Goal: Information Seeking & Learning: Learn about a topic

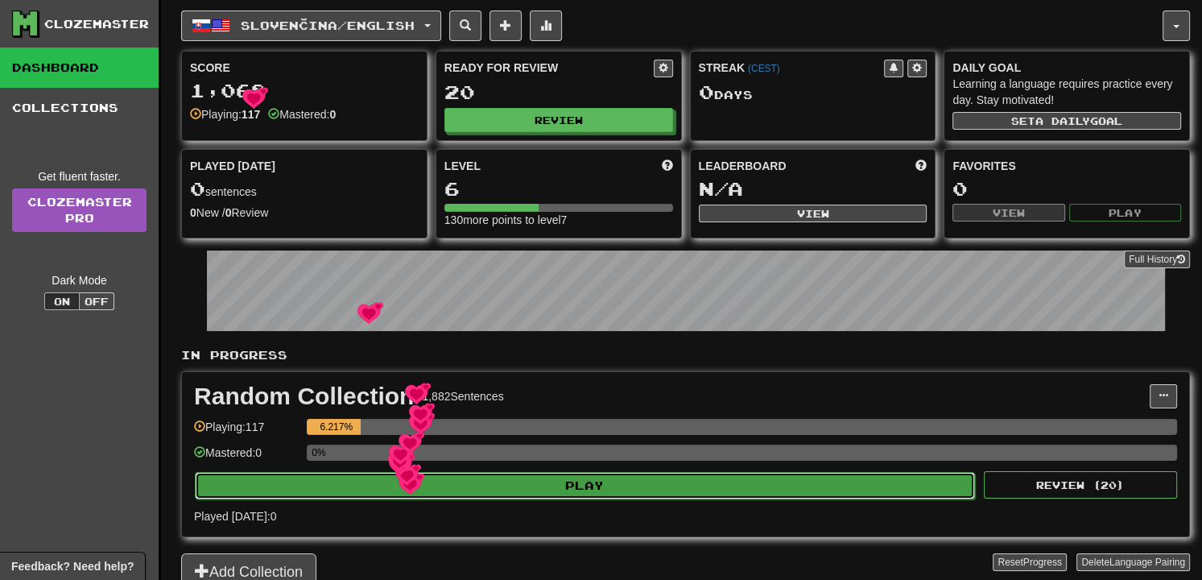
click at [399, 473] on button "Play" at bounding box center [585, 485] width 780 height 27
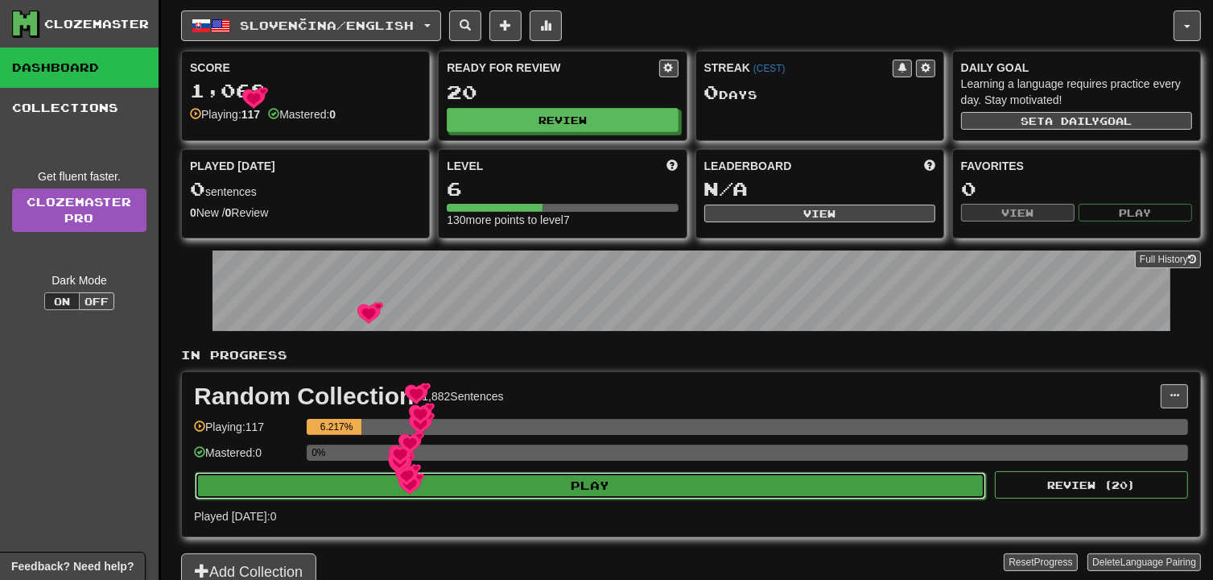
select select "**"
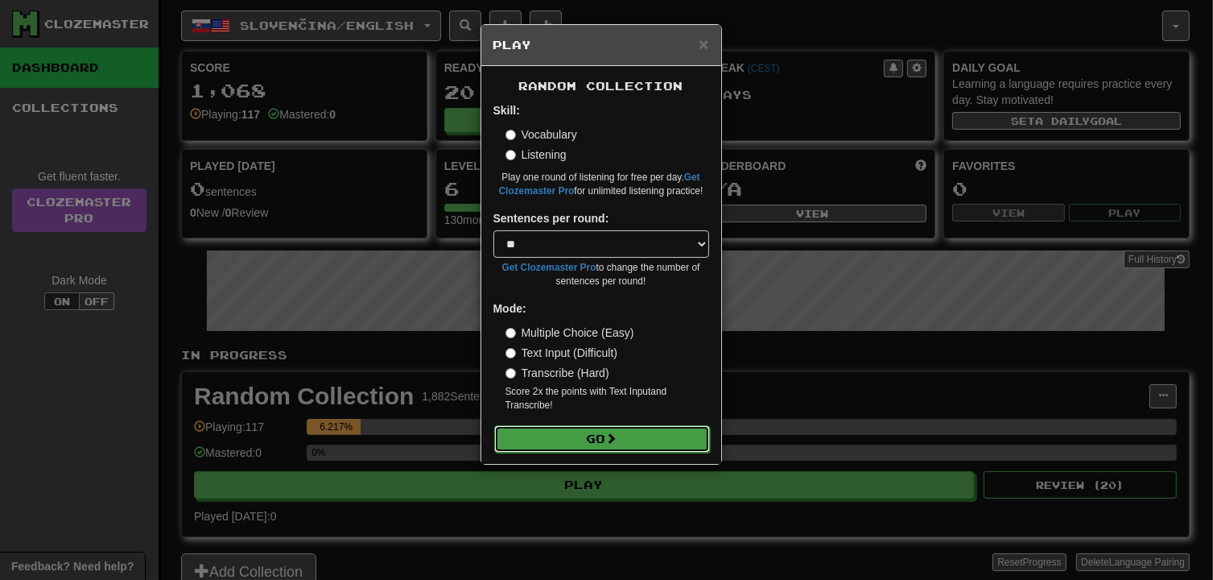
click at [576, 432] on button "Go" at bounding box center [602, 438] width 216 height 27
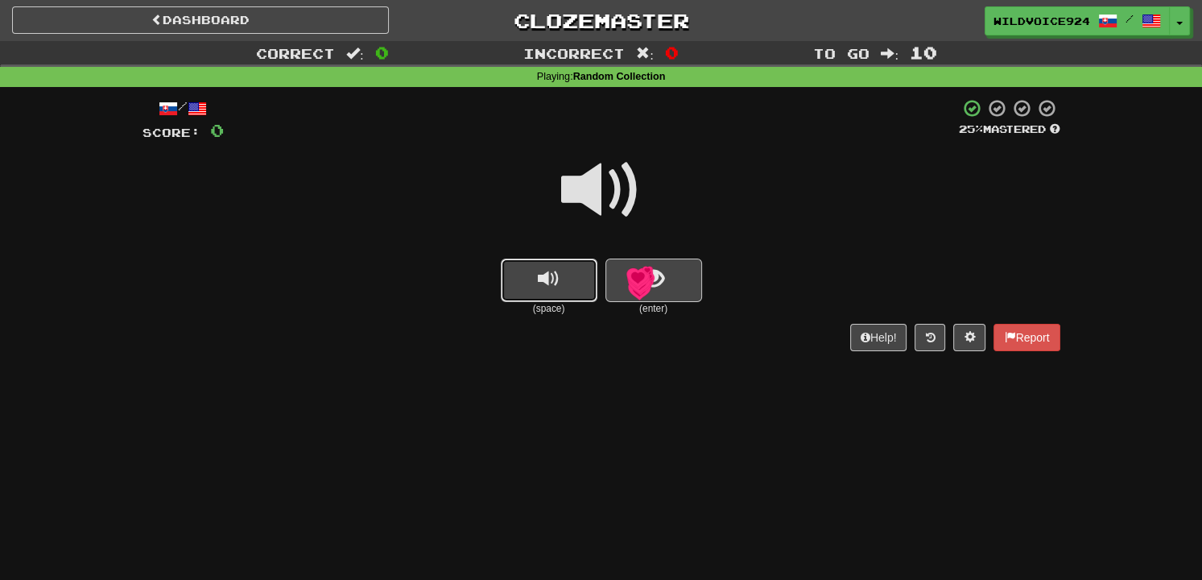
click at [564, 283] on button "replay audio" at bounding box center [549, 279] width 97 height 43
click at [656, 275] on span "show sentence" at bounding box center [653, 279] width 22 height 22
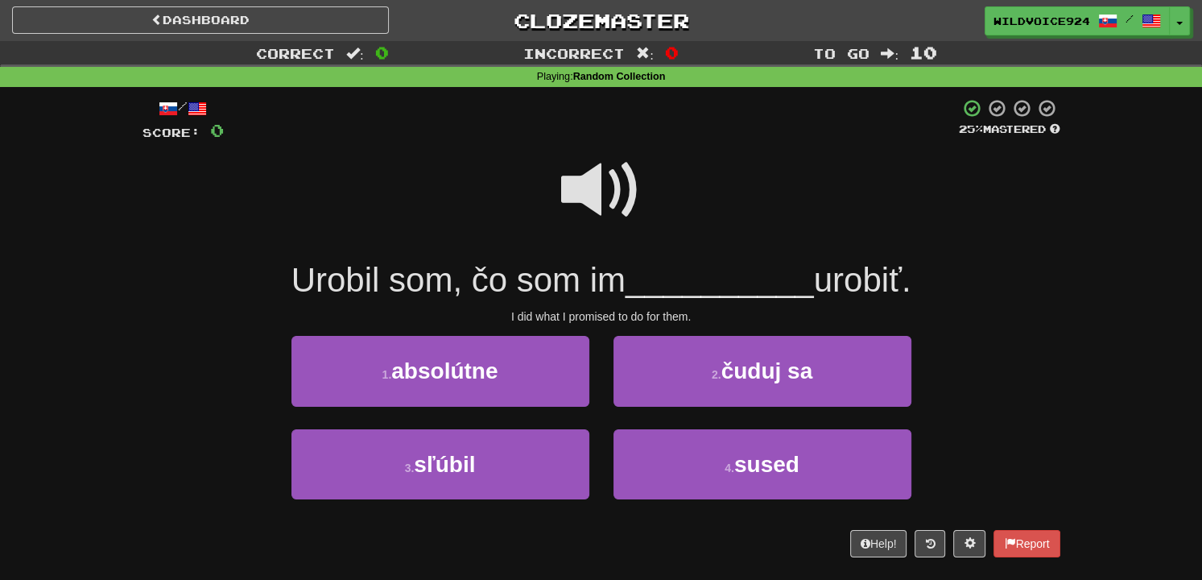
click at [616, 179] on span at bounding box center [601, 190] width 81 height 81
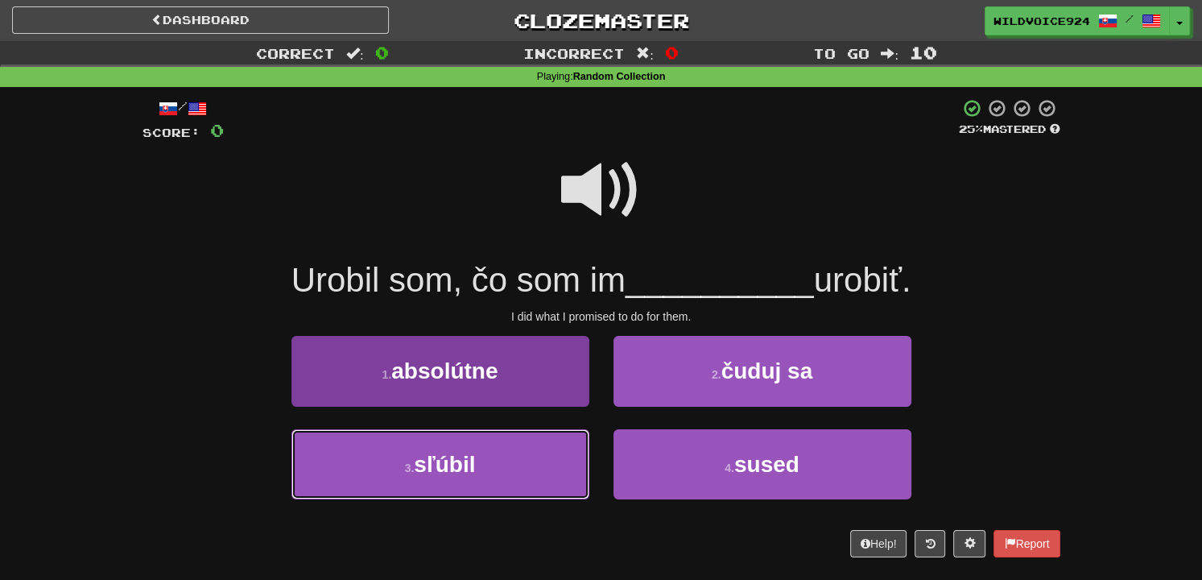
click at [513, 448] on button "3 . sľúbil" at bounding box center [440, 464] width 298 height 70
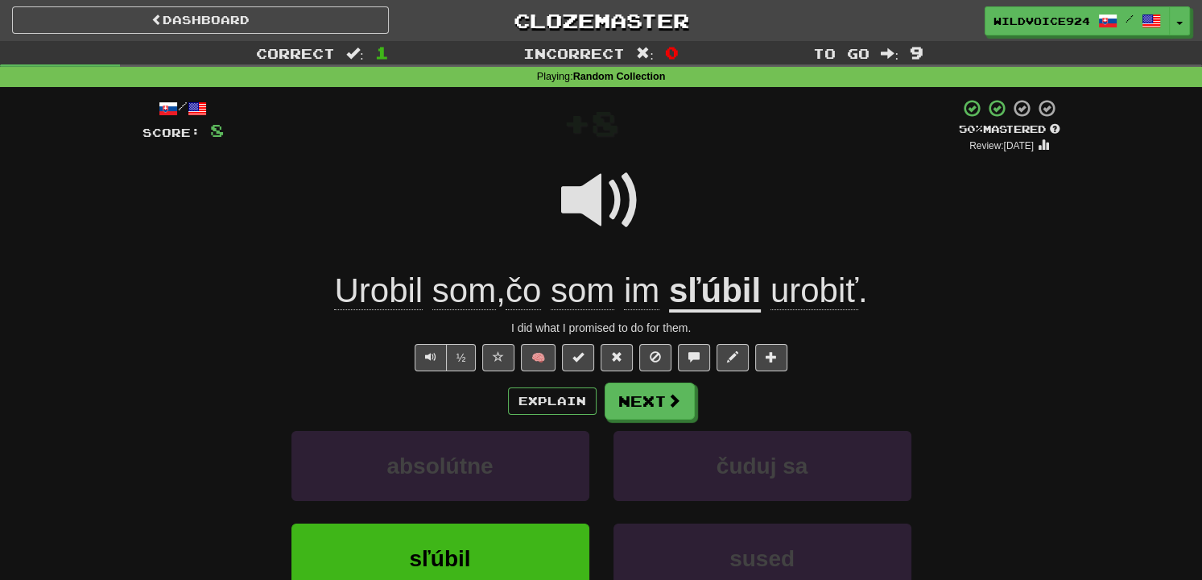
click at [672, 367] on div "/ Score: 8 + 8 50 % Mastered Review: [DATE] Urobil som , čo som im sľúbil urobi…" at bounding box center [602, 399] width 918 height 603
click at [672, 376] on div "/ Score: 8 + 8 50 % Mastered Review: [DATE] Urobil som , čo som im sľúbil urobi…" at bounding box center [602, 399] width 918 height 603
click at [664, 396] on button "Next" at bounding box center [650, 401] width 90 height 37
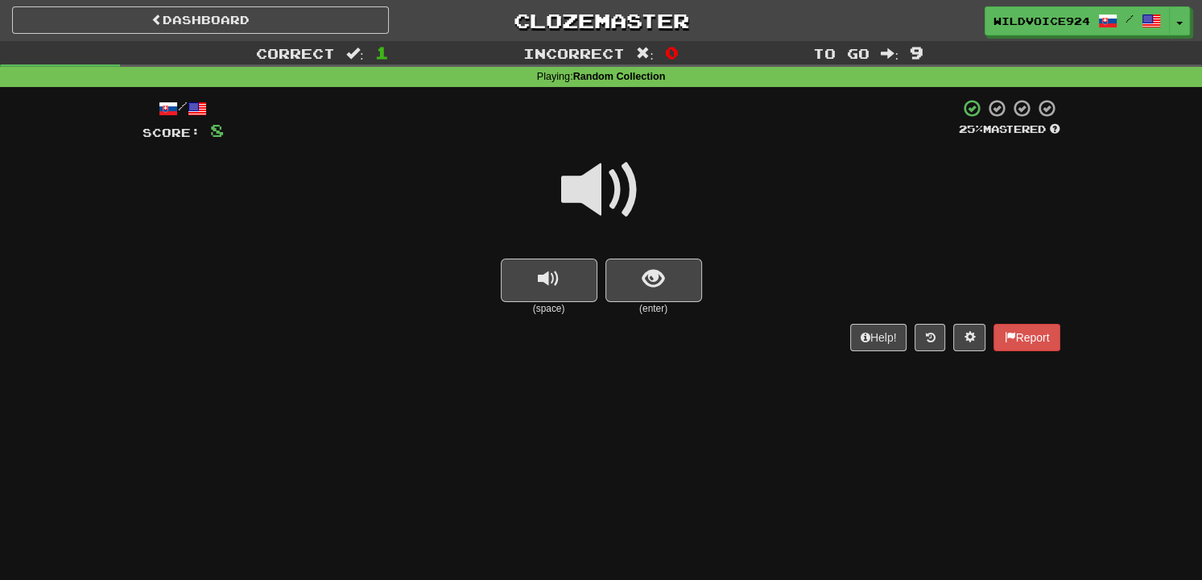
click at [614, 205] on span at bounding box center [601, 190] width 81 height 81
click at [589, 209] on span at bounding box center [601, 190] width 81 height 81
click at [626, 277] on button "show sentence" at bounding box center [653, 279] width 97 height 43
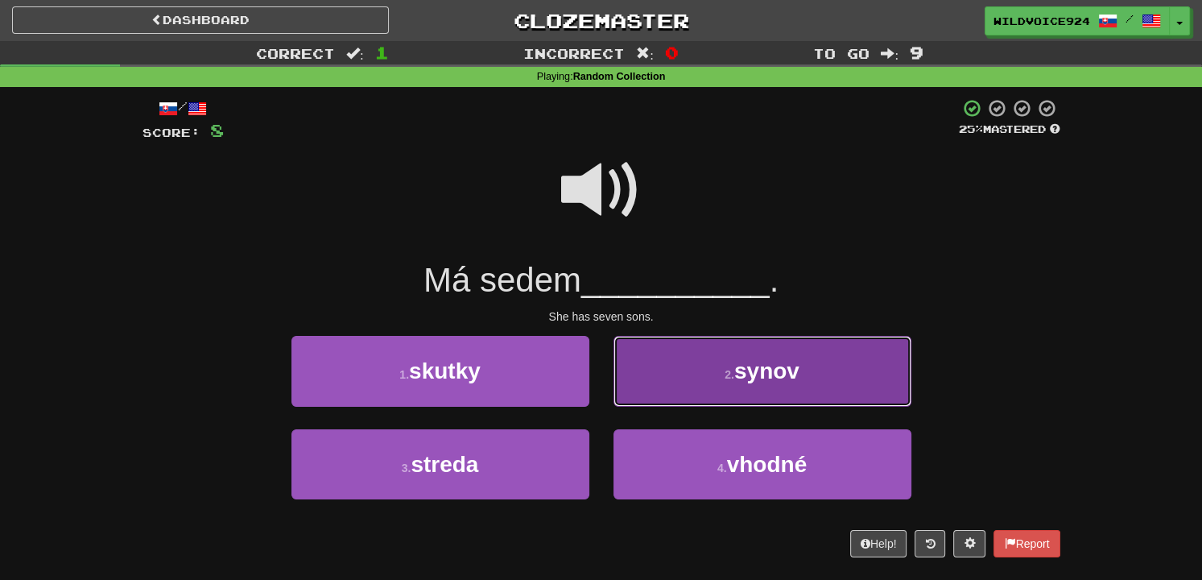
click at [772, 356] on button "2 . synov" at bounding box center [763, 371] width 298 height 70
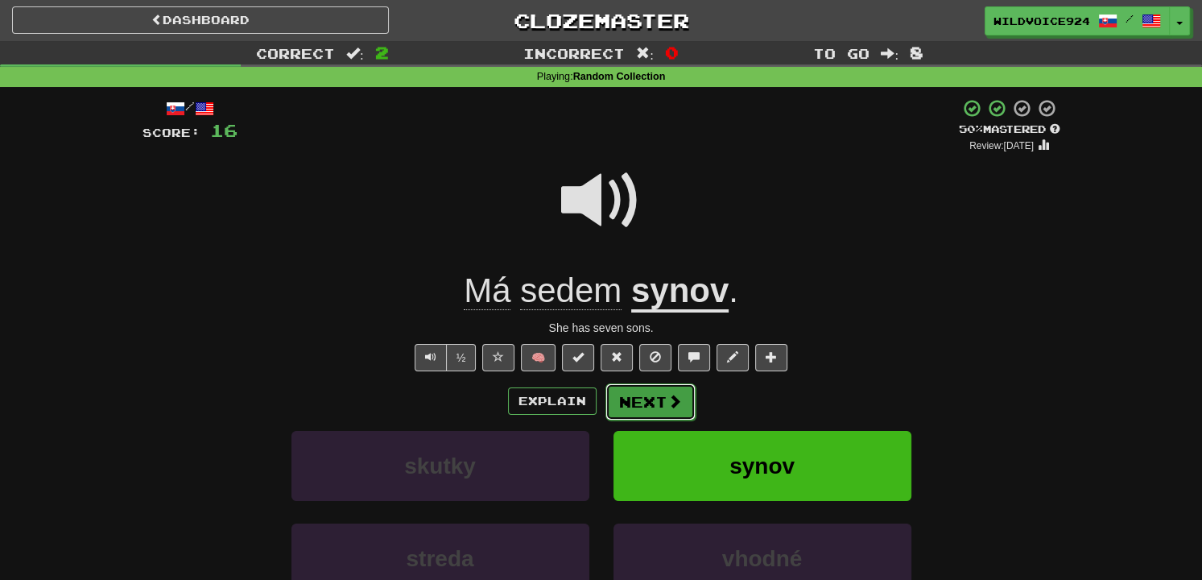
click at [669, 401] on span at bounding box center [674, 401] width 14 height 14
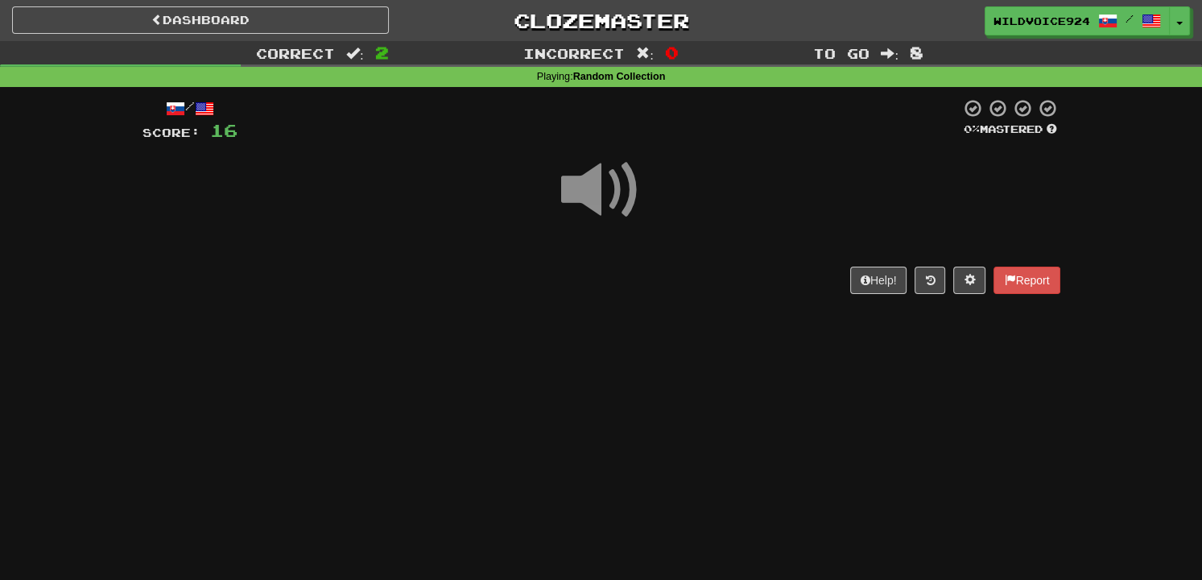
click at [598, 214] on span at bounding box center [601, 190] width 81 height 81
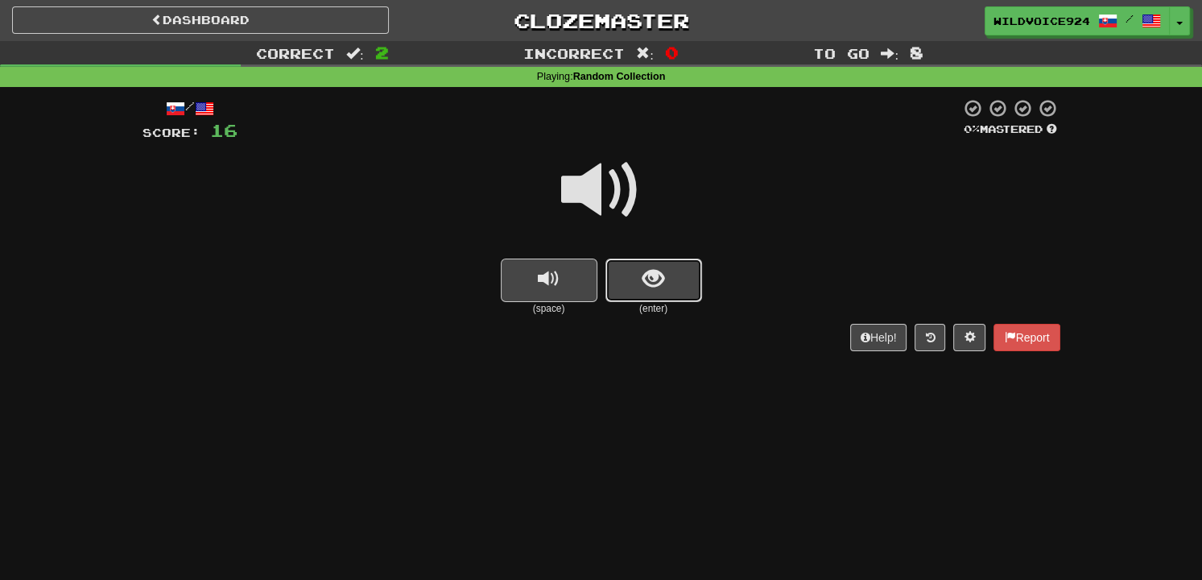
click at [688, 278] on button "show sentence" at bounding box center [653, 279] width 97 height 43
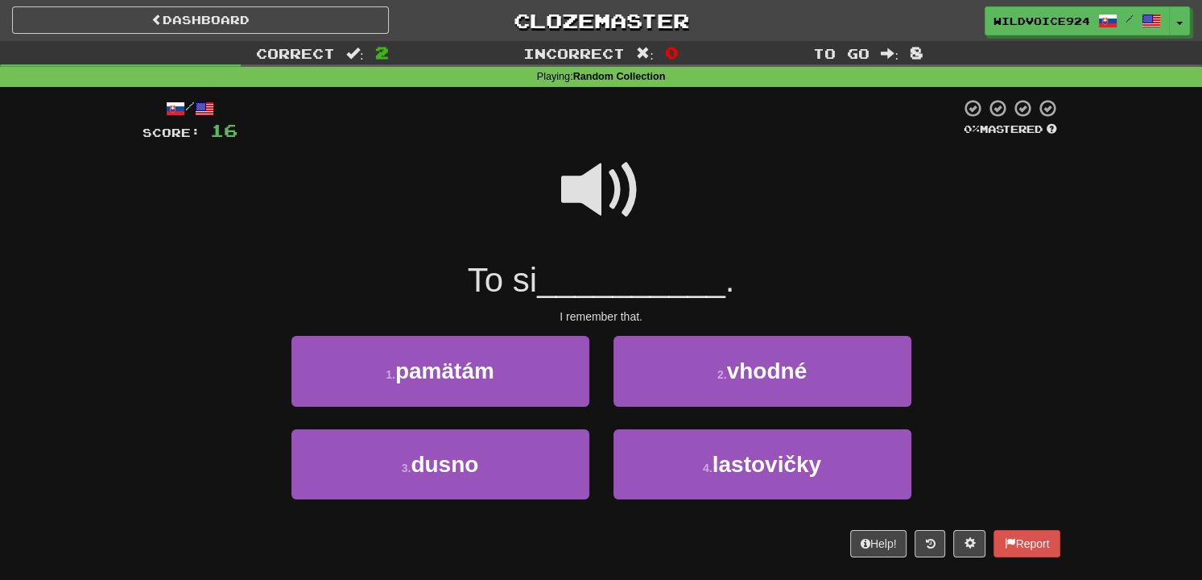
click at [532, 328] on div "/ Score: 16 0 % Mastered To si __________ . I remember that. 1 . pamätám 2 . vh…" at bounding box center [602, 327] width 918 height 459
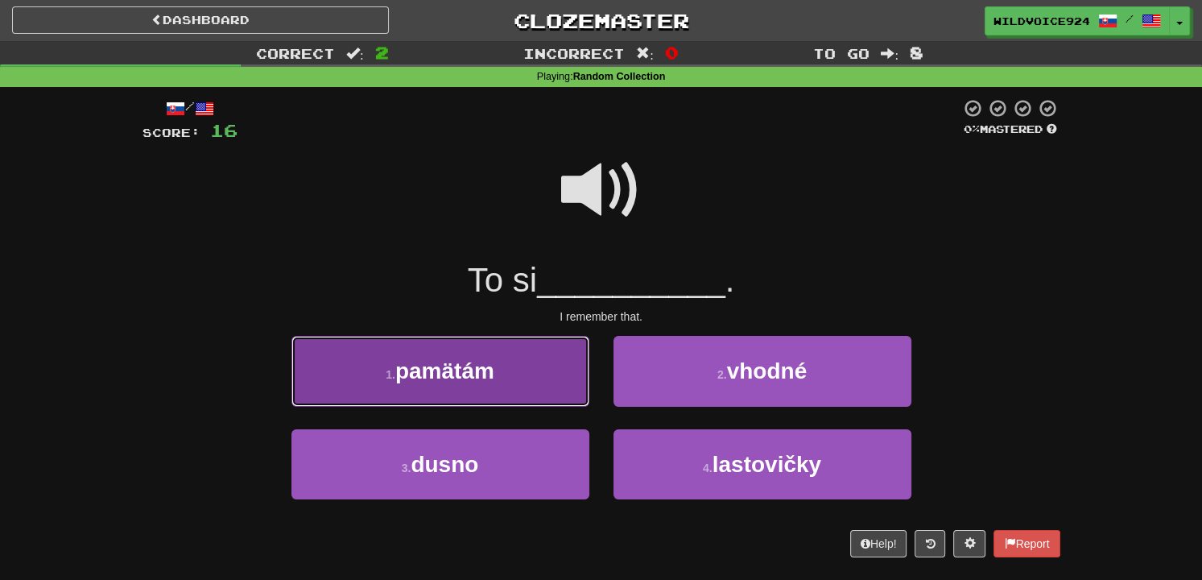
click at [532, 363] on button "1 . pamätám" at bounding box center [440, 371] width 298 height 70
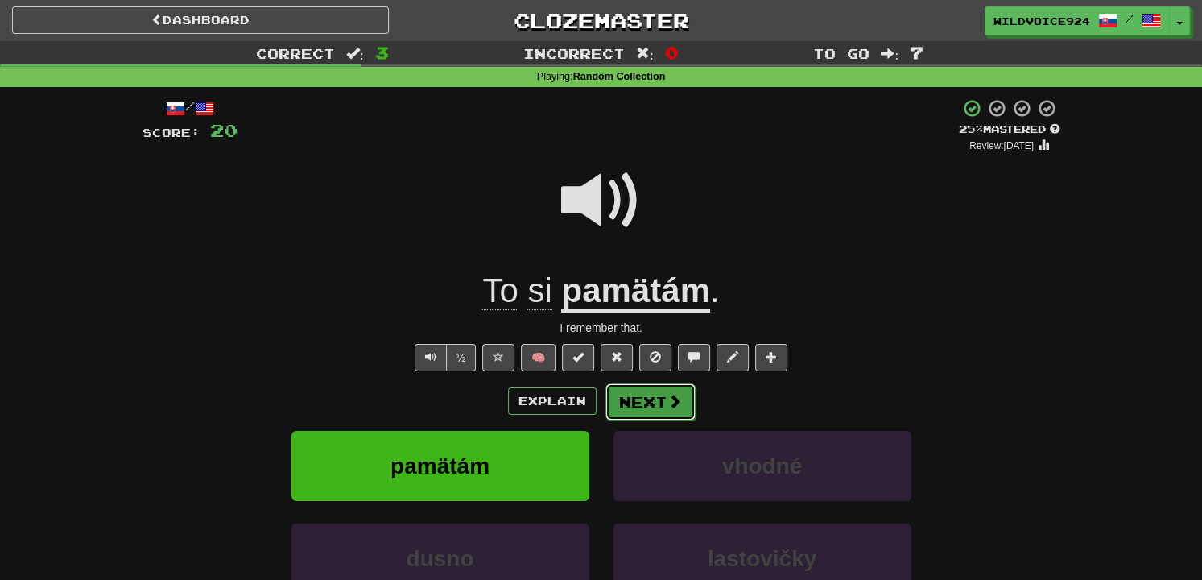
click at [649, 395] on button "Next" at bounding box center [650, 401] width 90 height 37
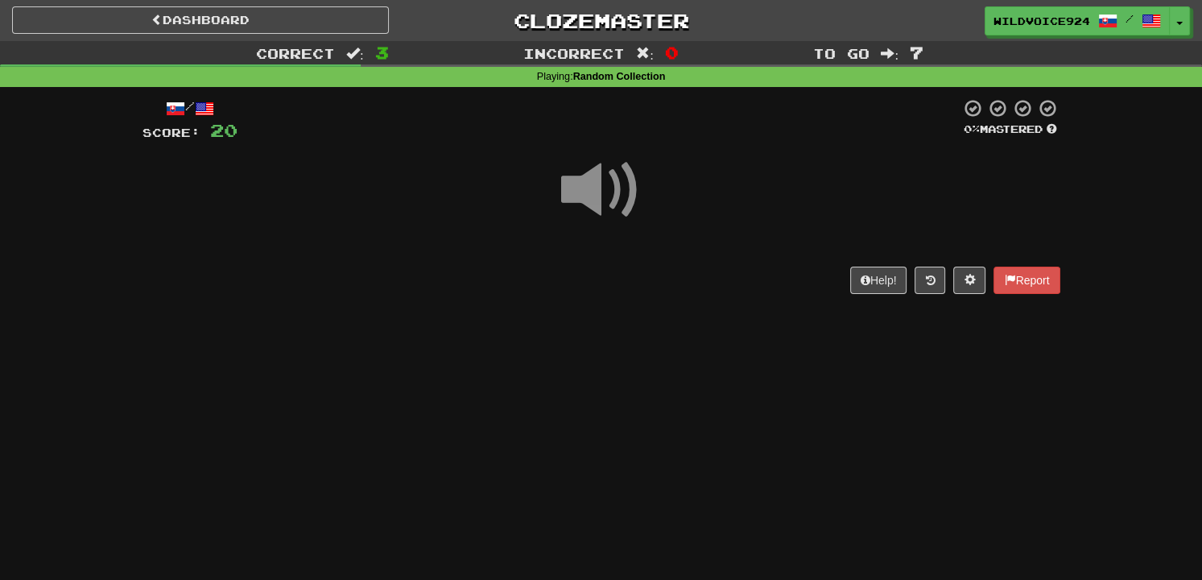
click at [576, 188] on span at bounding box center [601, 190] width 81 height 81
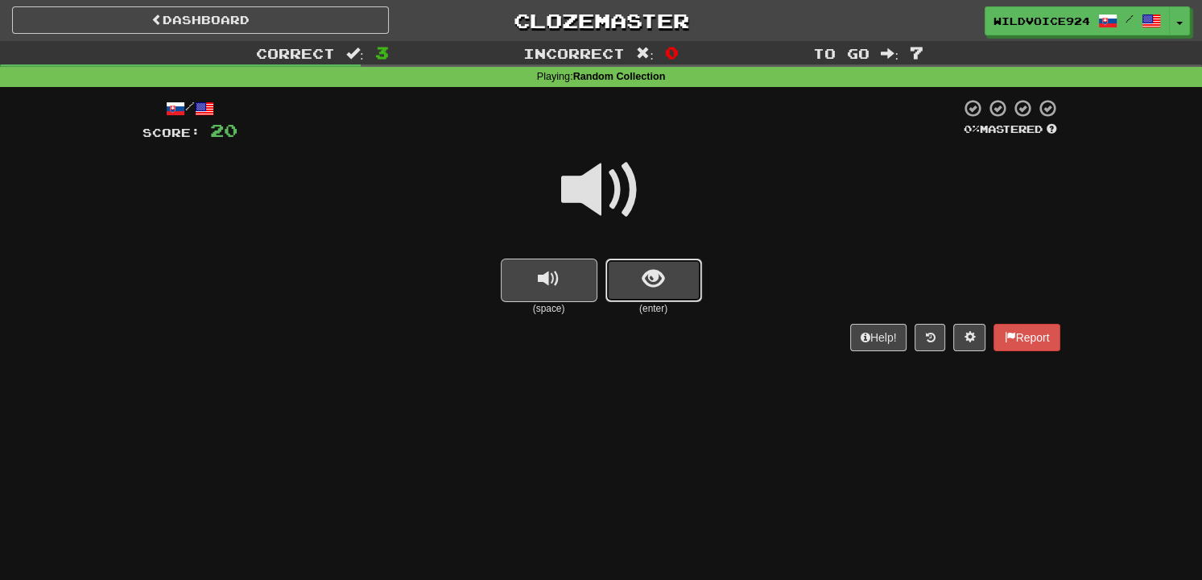
click at [636, 288] on button "show sentence" at bounding box center [653, 279] width 97 height 43
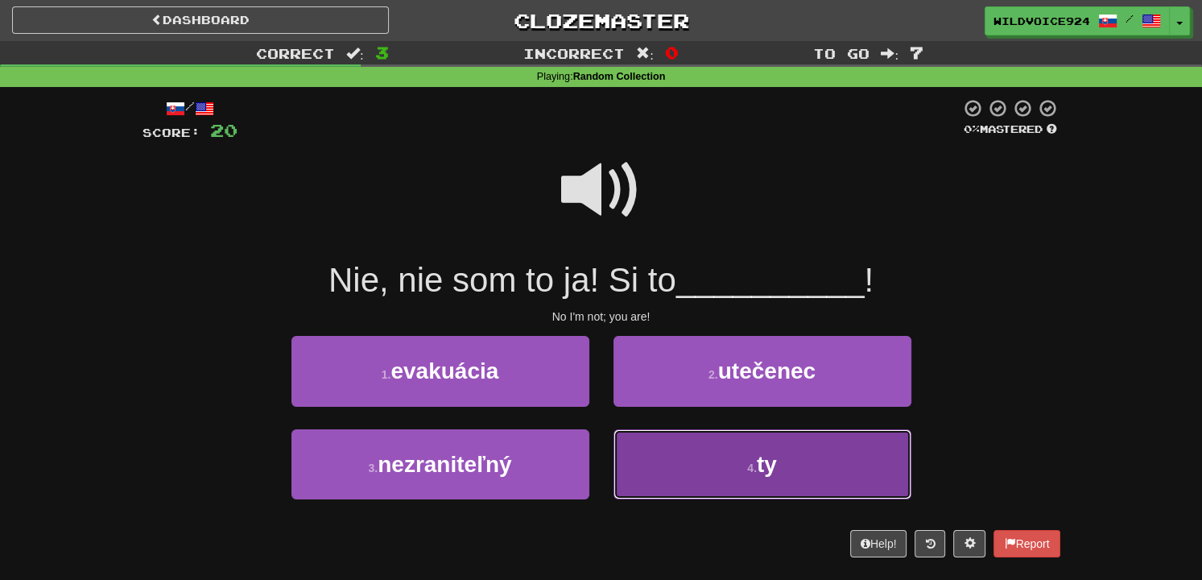
click at [741, 481] on button "4 . ty" at bounding box center [763, 464] width 298 height 70
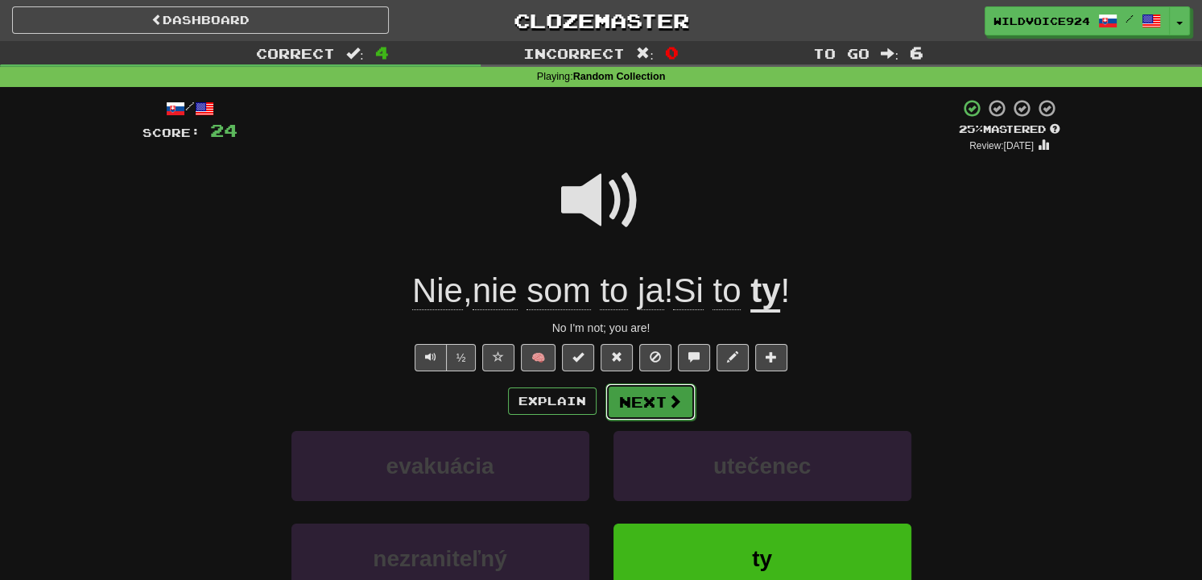
click at [643, 386] on button "Next" at bounding box center [650, 401] width 90 height 37
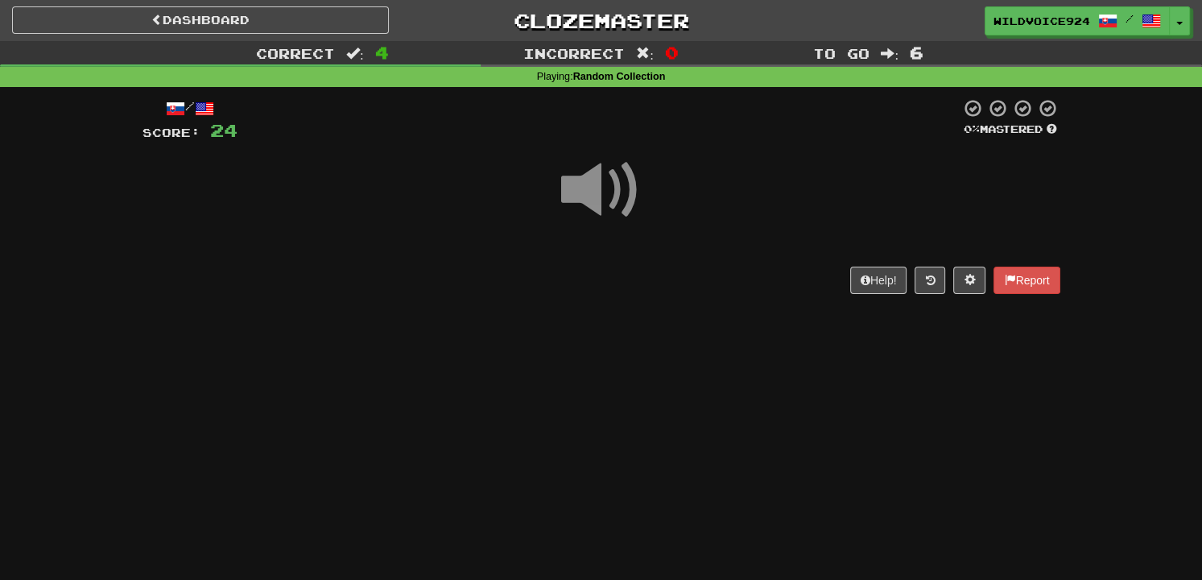
click at [572, 188] on span at bounding box center [601, 190] width 81 height 81
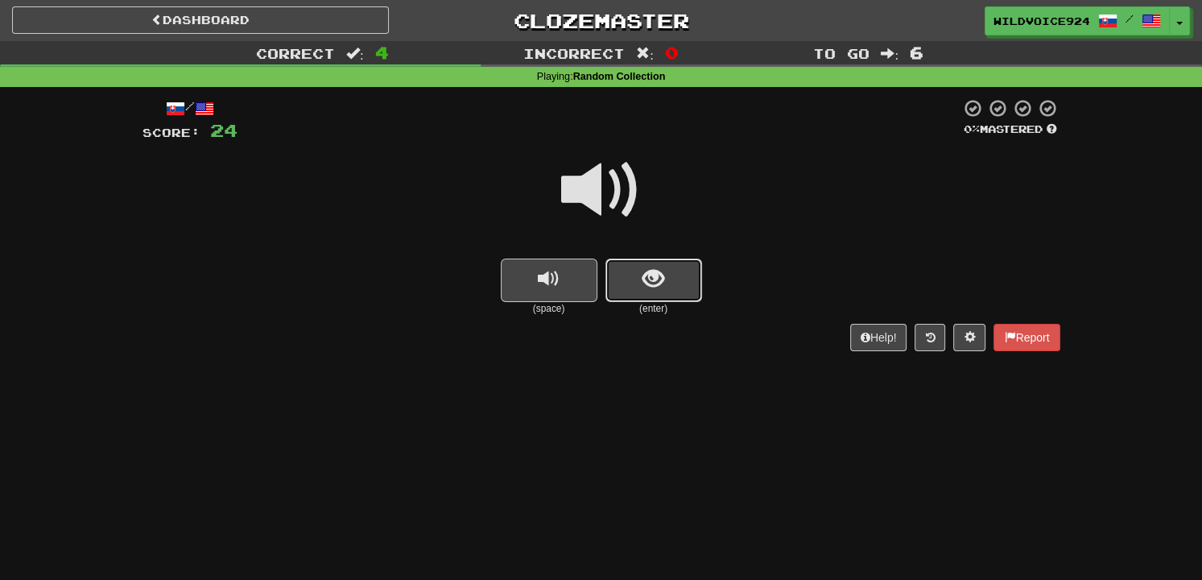
click at [653, 295] on button "show sentence" at bounding box center [653, 279] width 97 height 43
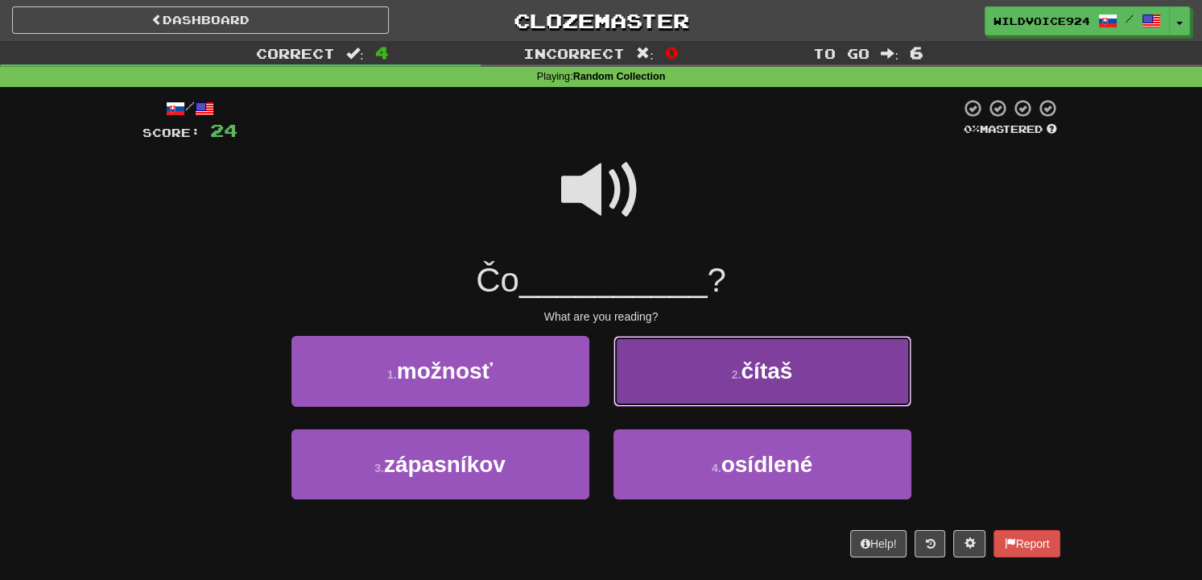
click at [682, 380] on button "2 . čítaš" at bounding box center [763, 371] width 298 height 70
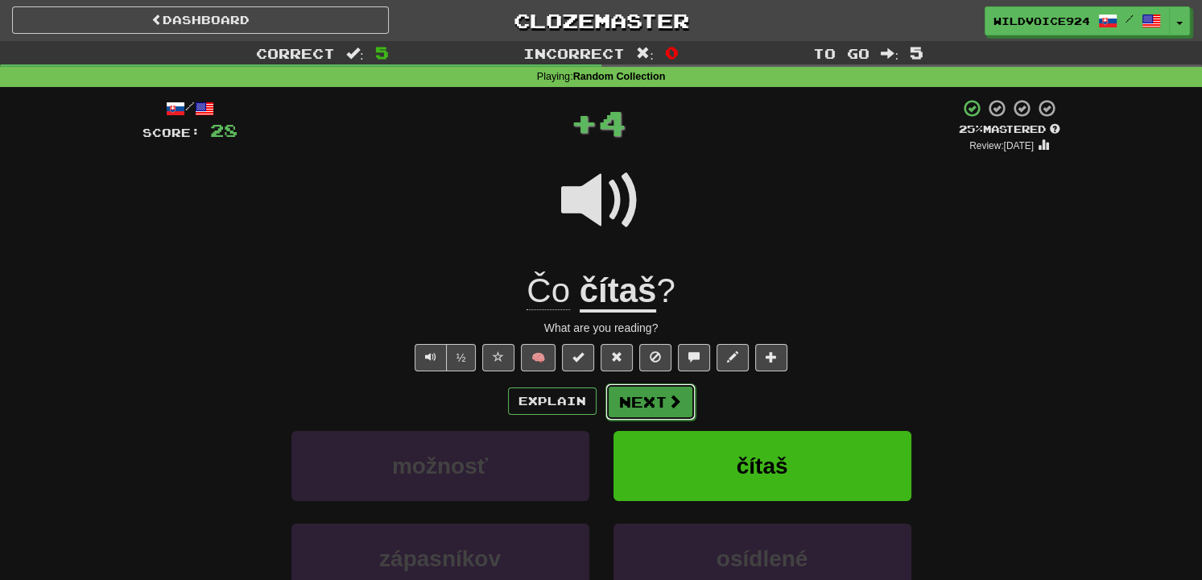
click at [642, 408] on button "Next" at bounding box center [650, 401] width 90 height 37
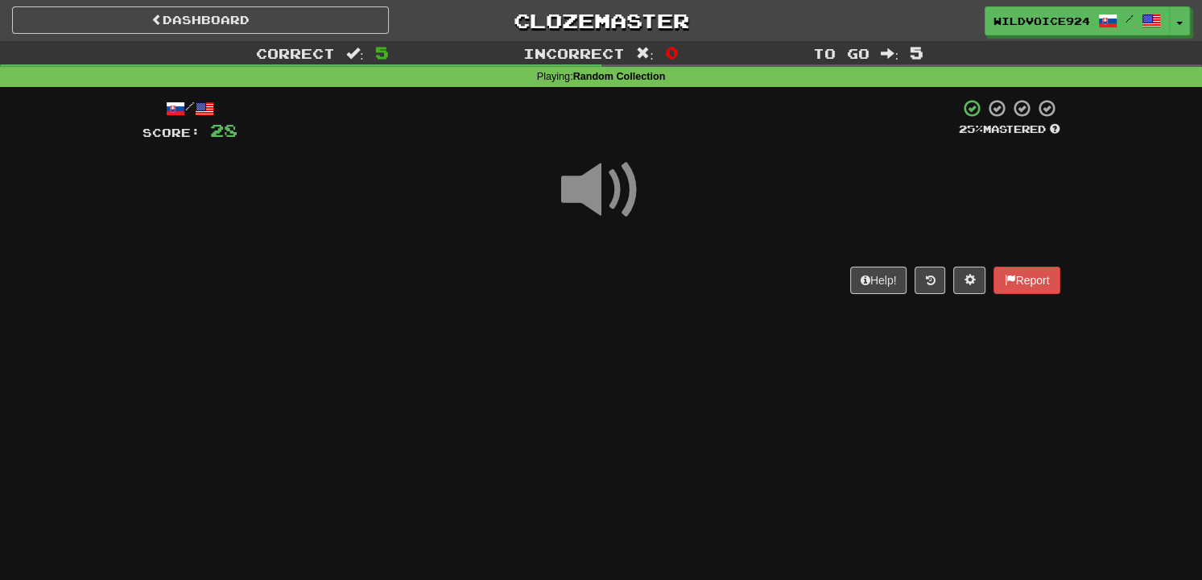
click at [596, 229] on span at bounding box center [601, 190] width 81 height 81
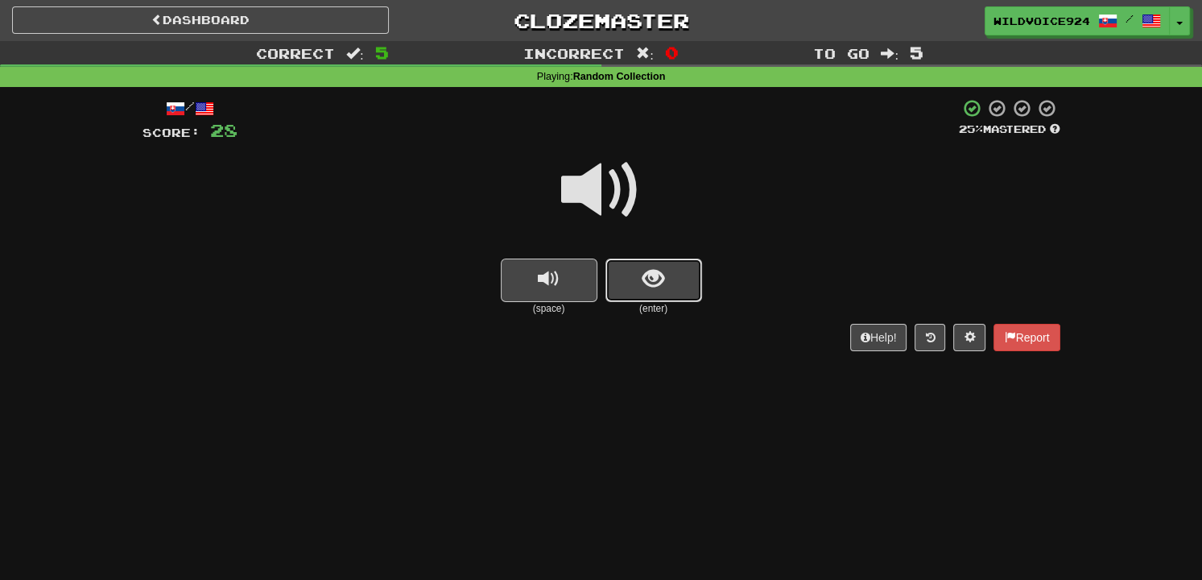
click at [661, 291] on button "show sentence" at bounding box center [653, 279] width 97 height 43
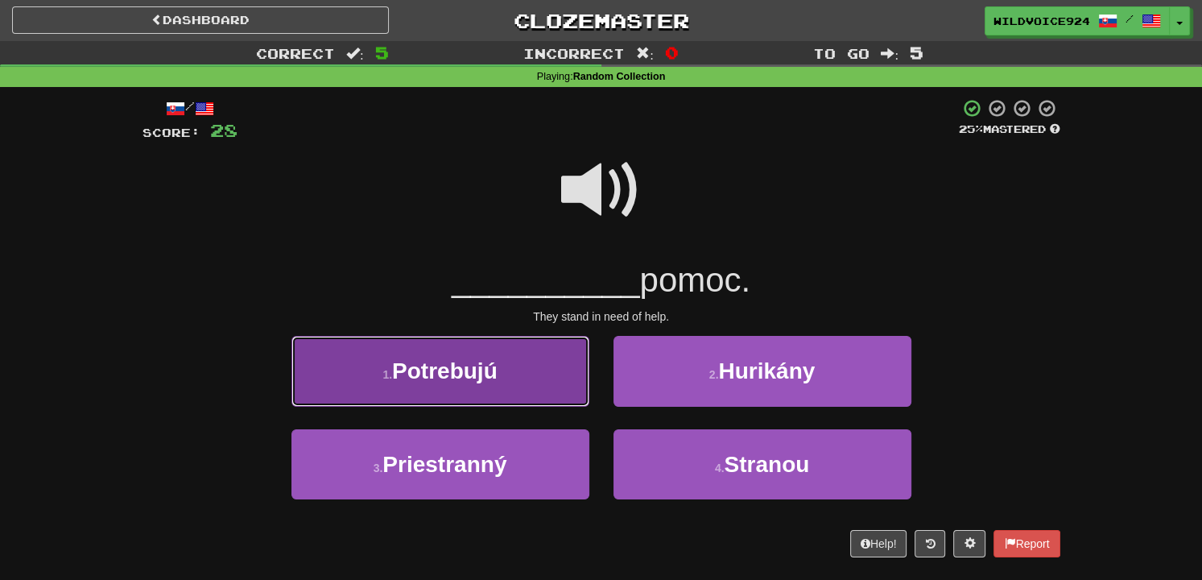
click at [519, 350] on button "1 . Potrebujú" at bounding box center [440, 371] width 298 height 70
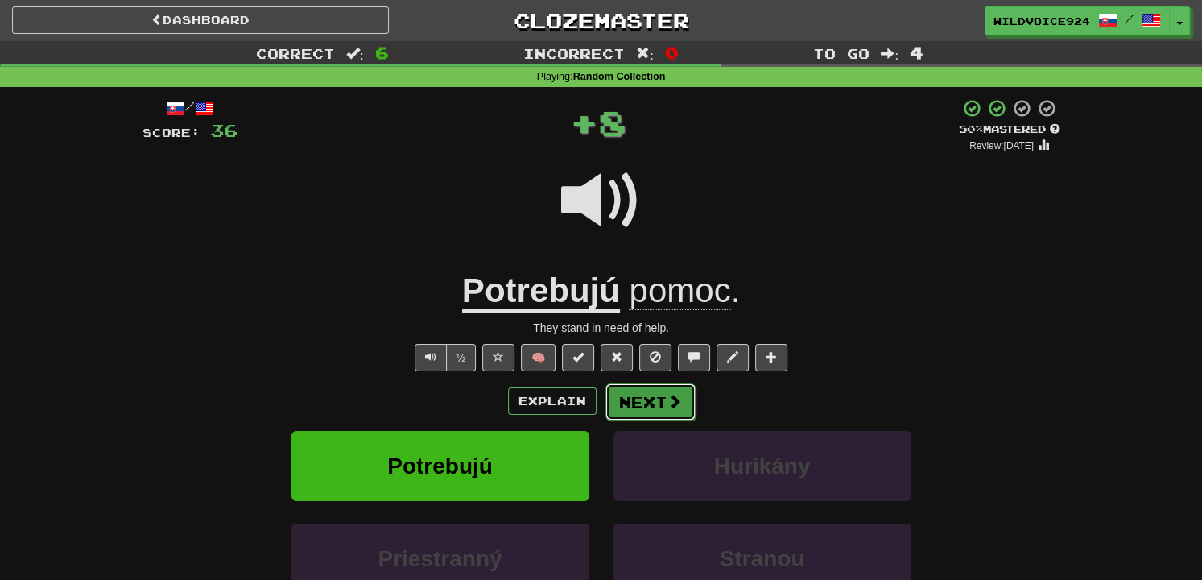
click at [641, 386] on button "Next" at bounding box center [650, 401] width 90 height 37
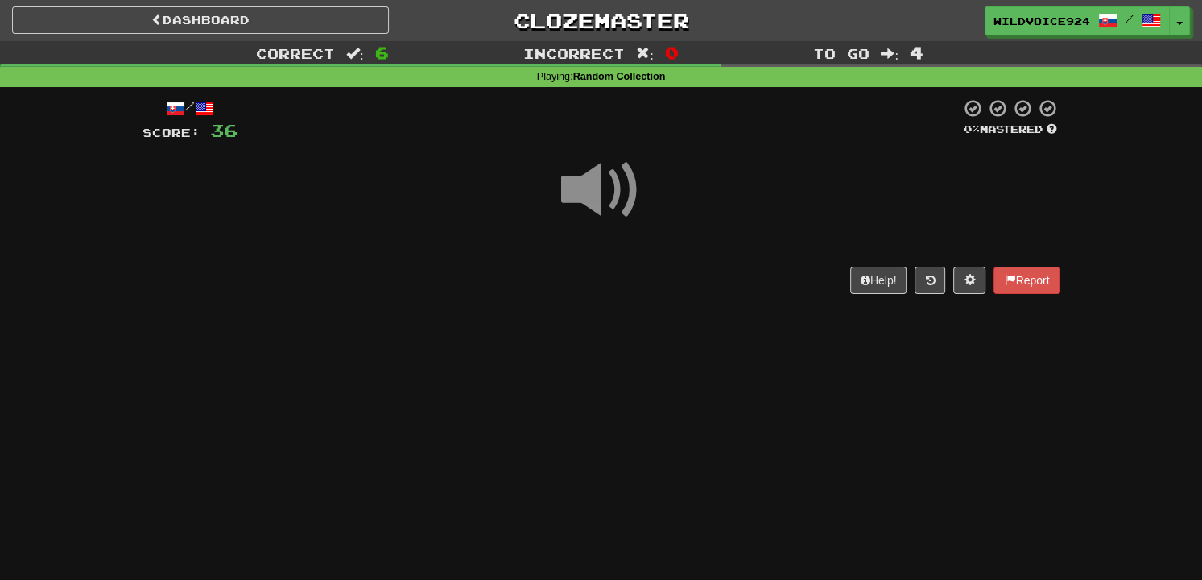
click at [601, 159] on span at bounding box center [601, 190] width 81 height 81
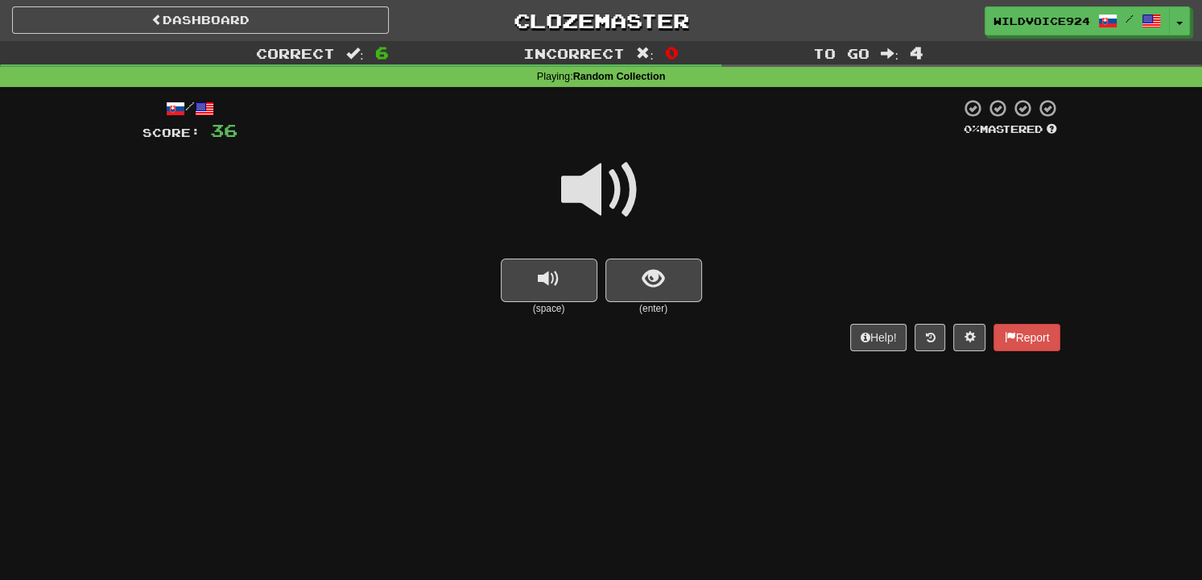
click at [590, 157] on span at bounding box center [601, 190] width 81 height 81
click at [607, 184] on span at bounding box center [601, 190] width 81 height 81
click at [643, 295] on button "show sentence" at bounding box center [653, 279] width 97 height 43
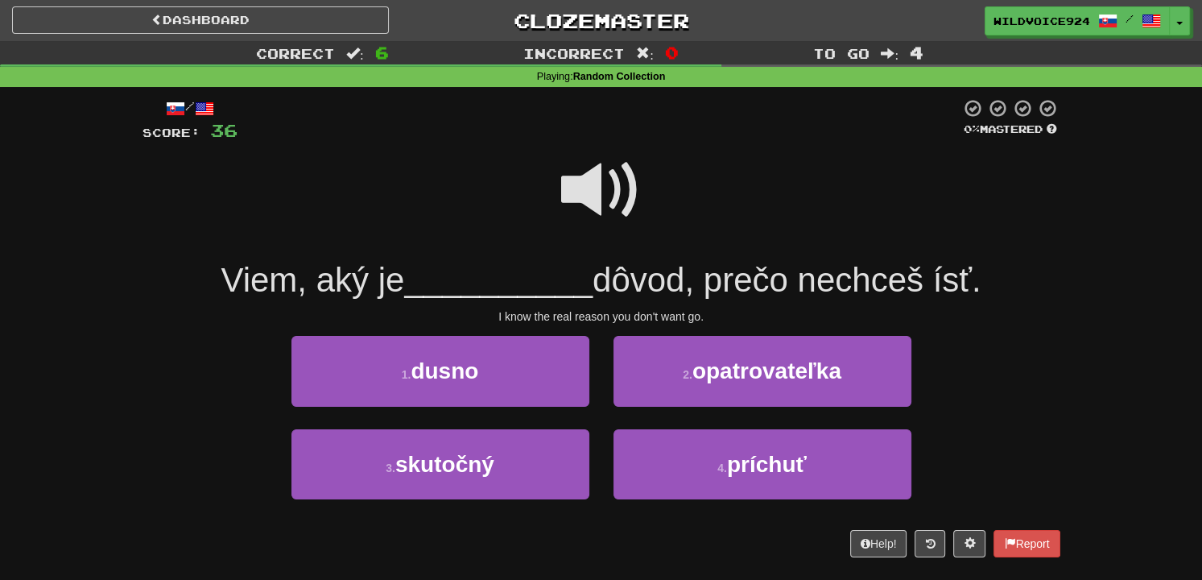
click at [571, 178] on span at bounding box center [601, 190] width 81 height 81
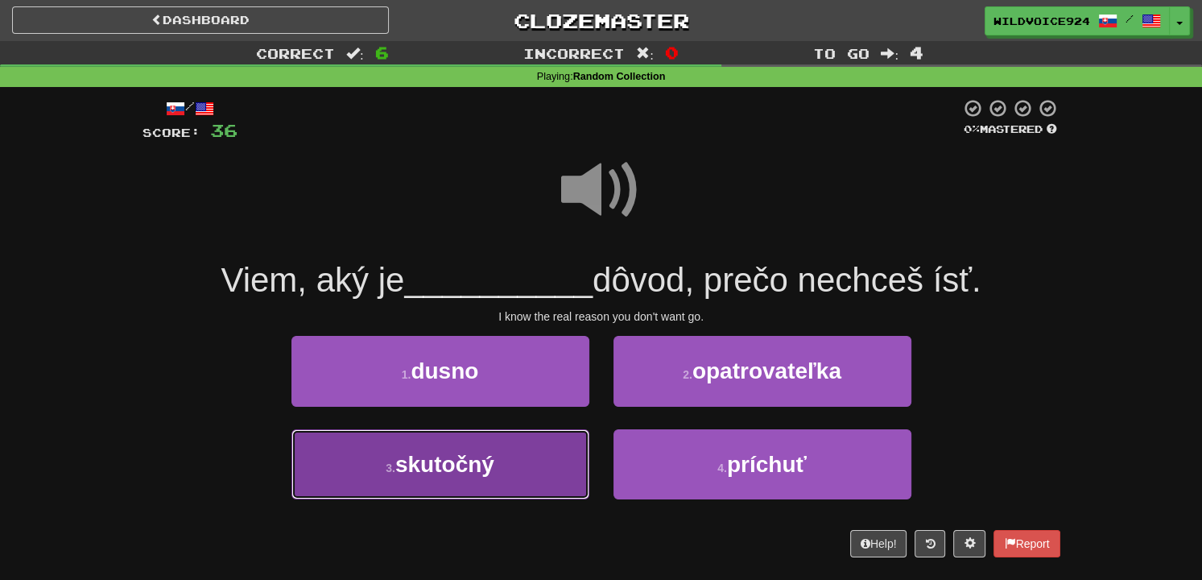
click at [518, 431] on button "3 . skutočný" at bounding box center [440, 464] width 298 height 70
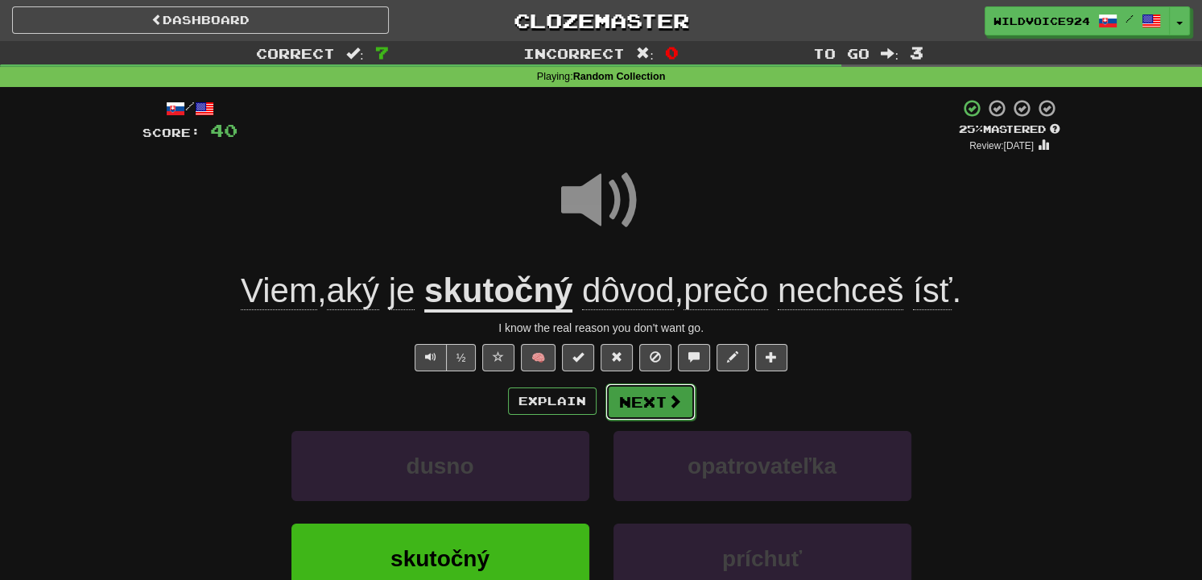
click at [688, 394] on button "Next" at bounding box center [650, 401] width 90 height 37
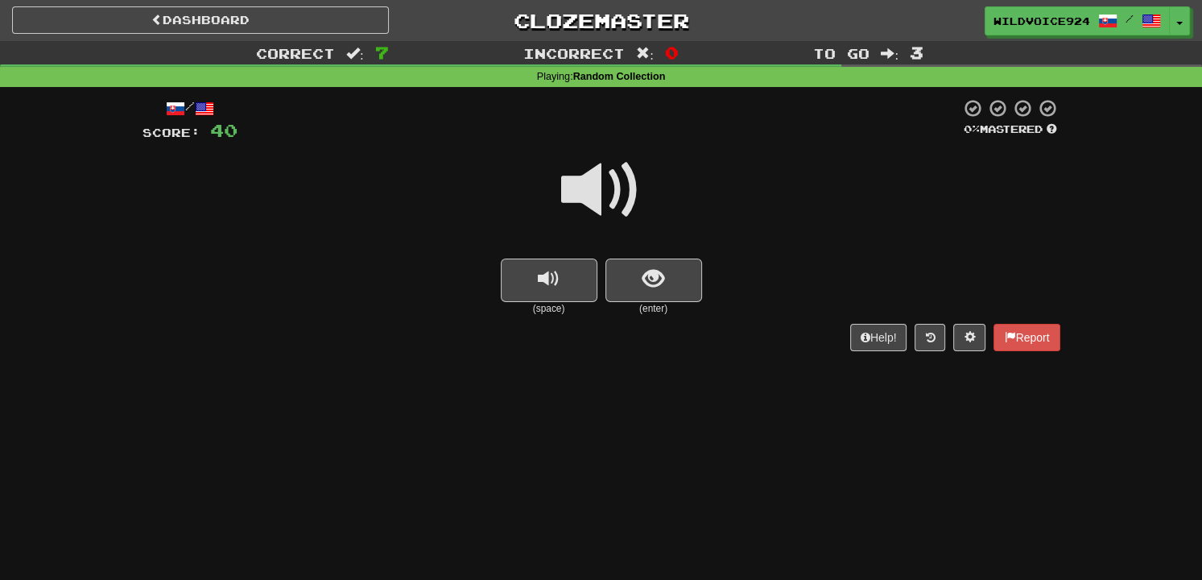
click at [611, 200] on span at bounding box center [601, 190] width 81 height 81
click at [607, 286] on button "show sentence" at bounding box center [653, 279] width 97 height 43
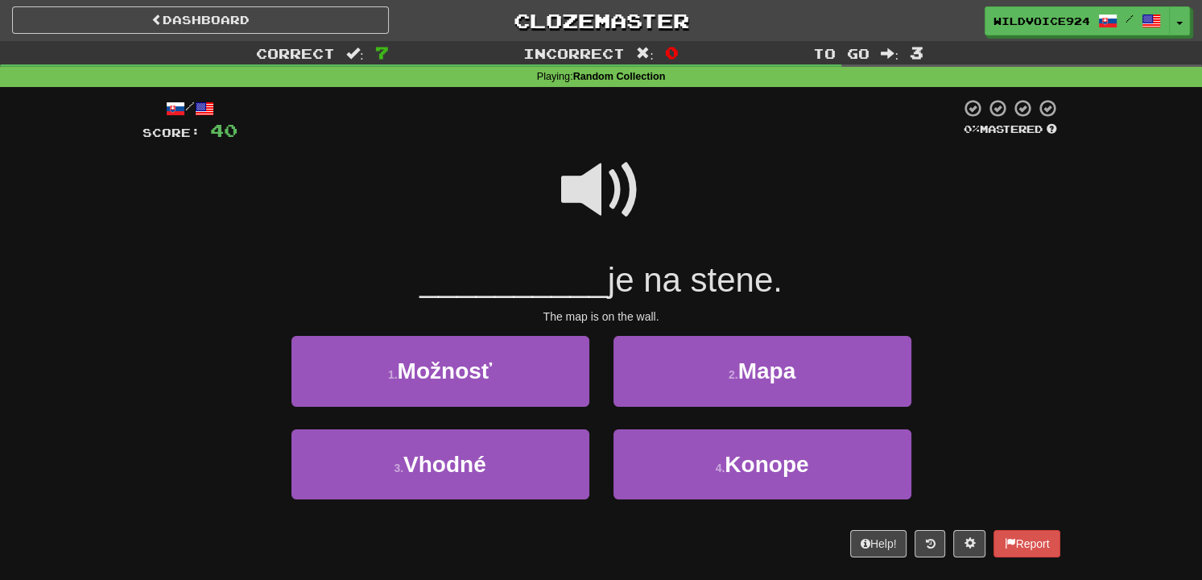
click at [590, 205] on span at bounding box center [601, 190] width 81 height 81
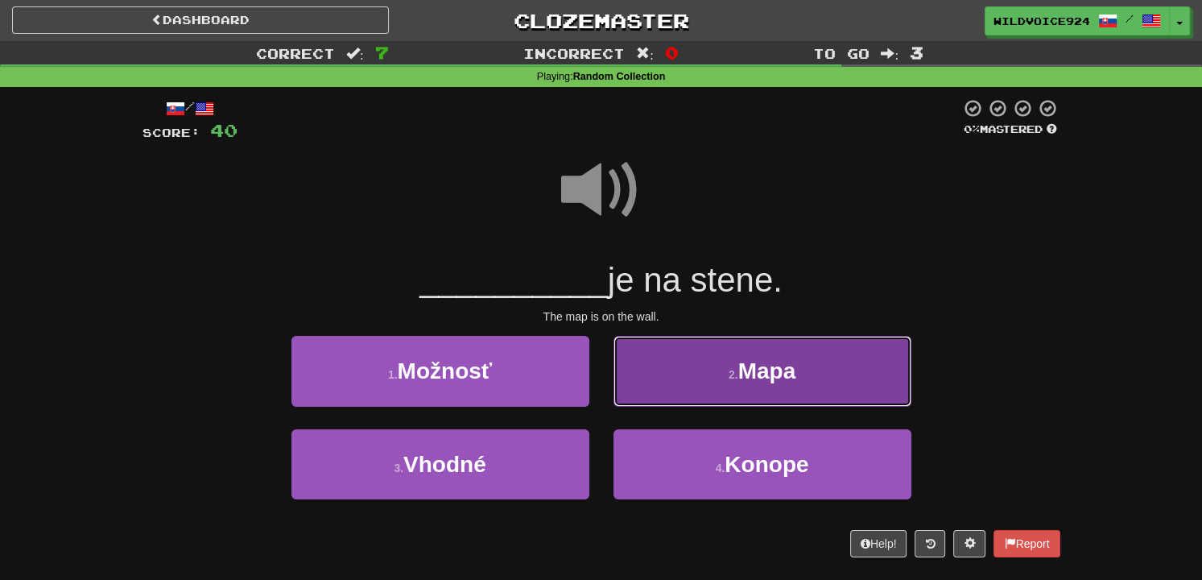
click at [666, 375] on button "2 . Mapa" at bounding box center [763, 371] width 298 height 70
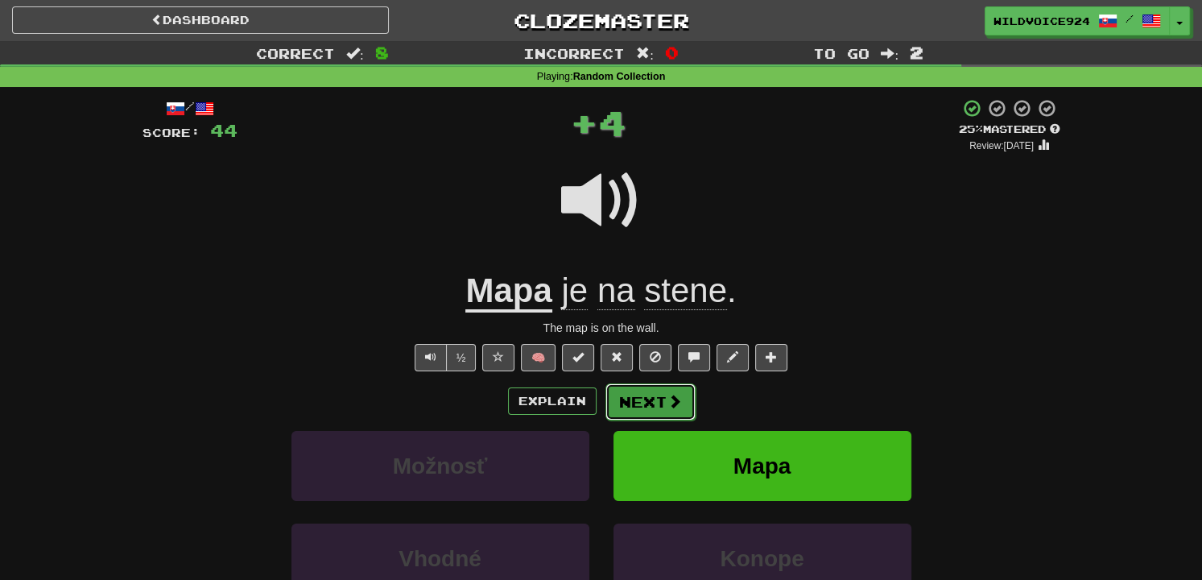
click at [642, 389] on button "Next" at bounding box center [650, 401] width 90 height 37
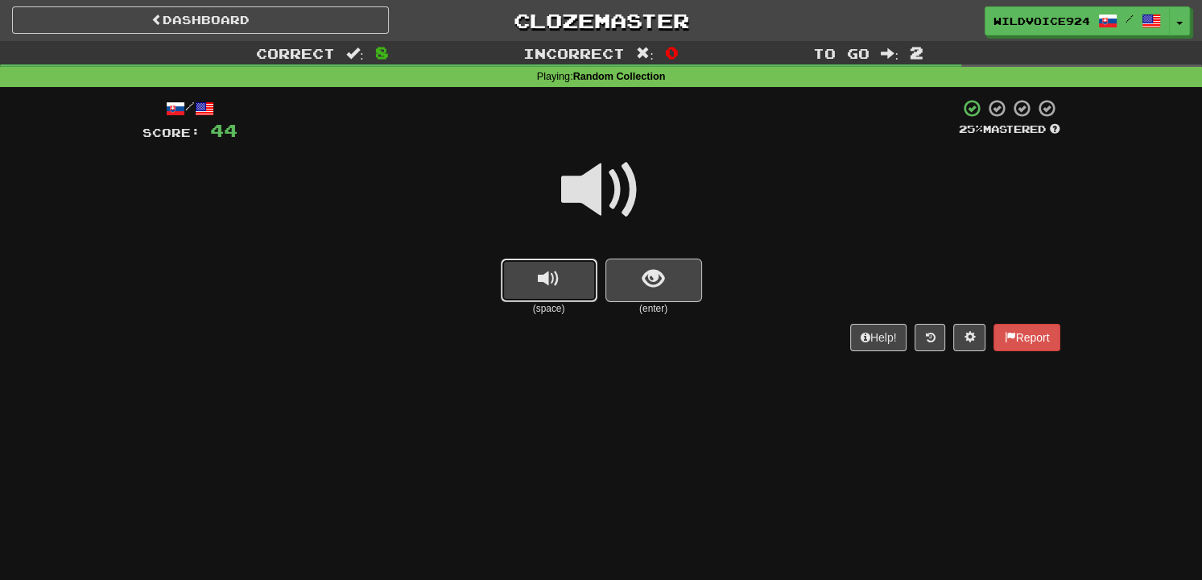
click at [557, 283] on span "replay audio" at bounding box center [549, 279] width 22 height 22
click at [672, 283] on button "show sentence" at bounding box center [653, 279] width 97 height 43
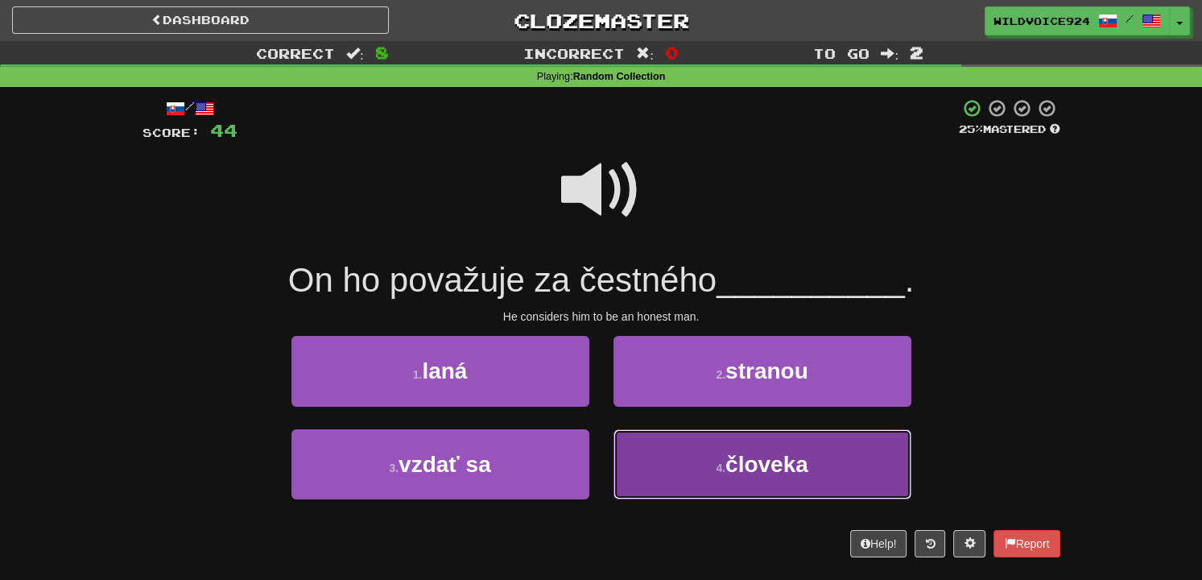
click at [754, 473] on span "človeka" at bounding box center [766, 464] width 83 height 25
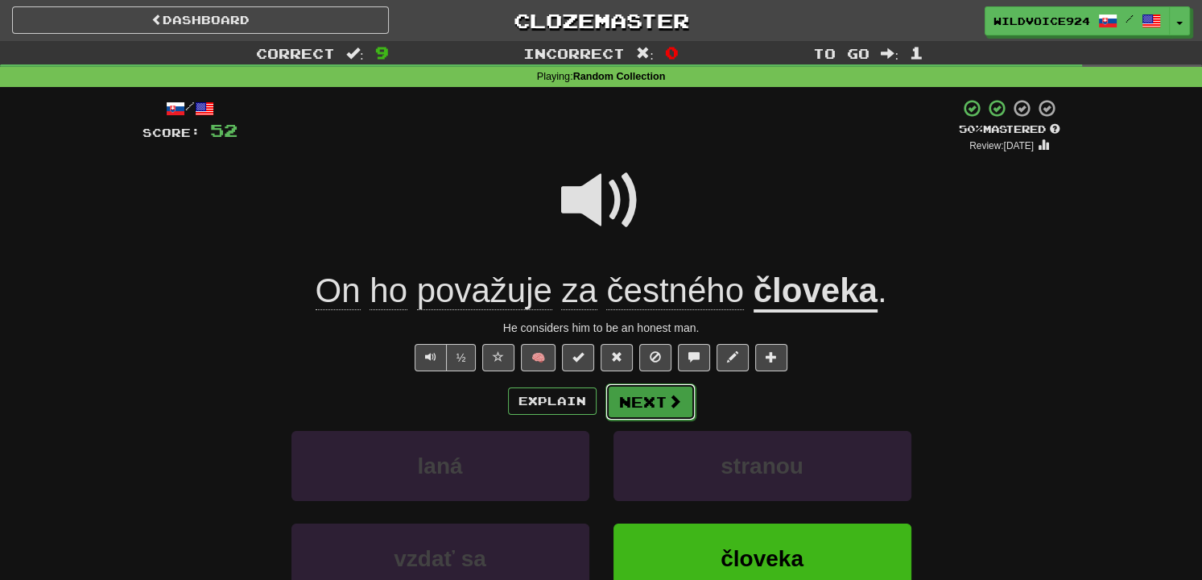
click at [650, 395] on button "Next" at bounding box center [650, 401] width 90 height 37
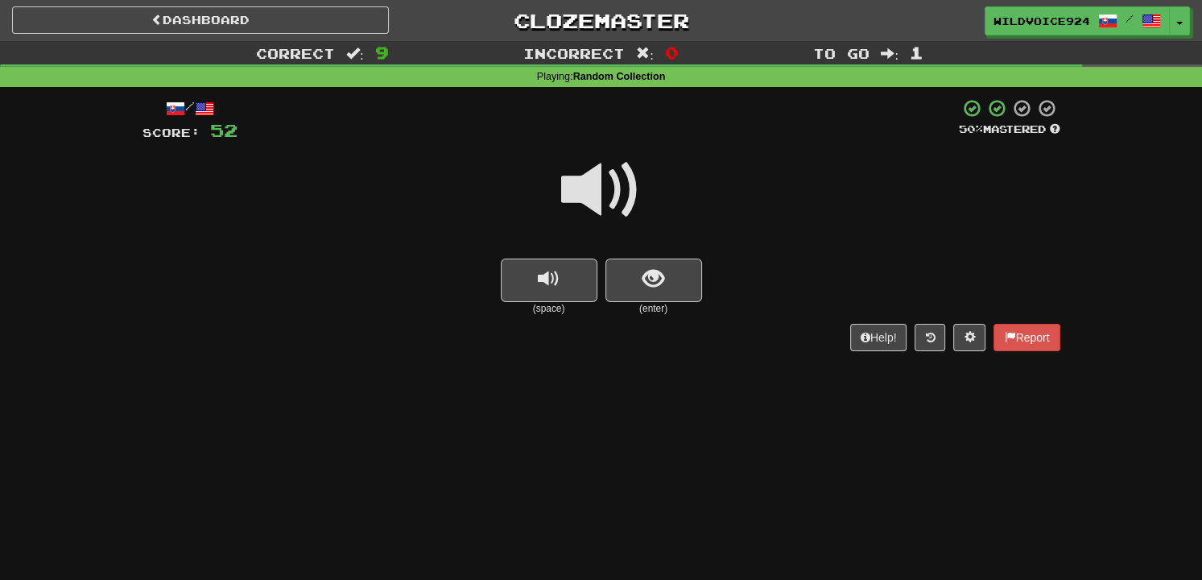
click at [609, 210] on span at bounding box center [601, 190] width 81 height 81
click at [632, 297] on button "show sentence" at bounding box center [653, 279] width 97 height 43
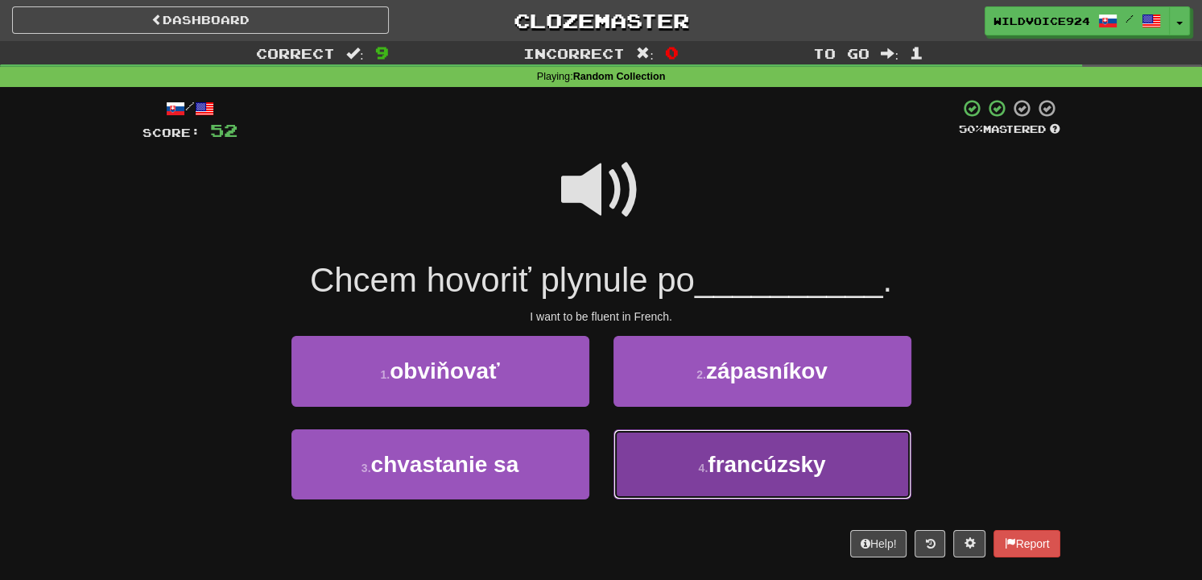
click at [661, 463] on button "4 . francúzsky" at bounding box center [763, 464] width 298 height 70
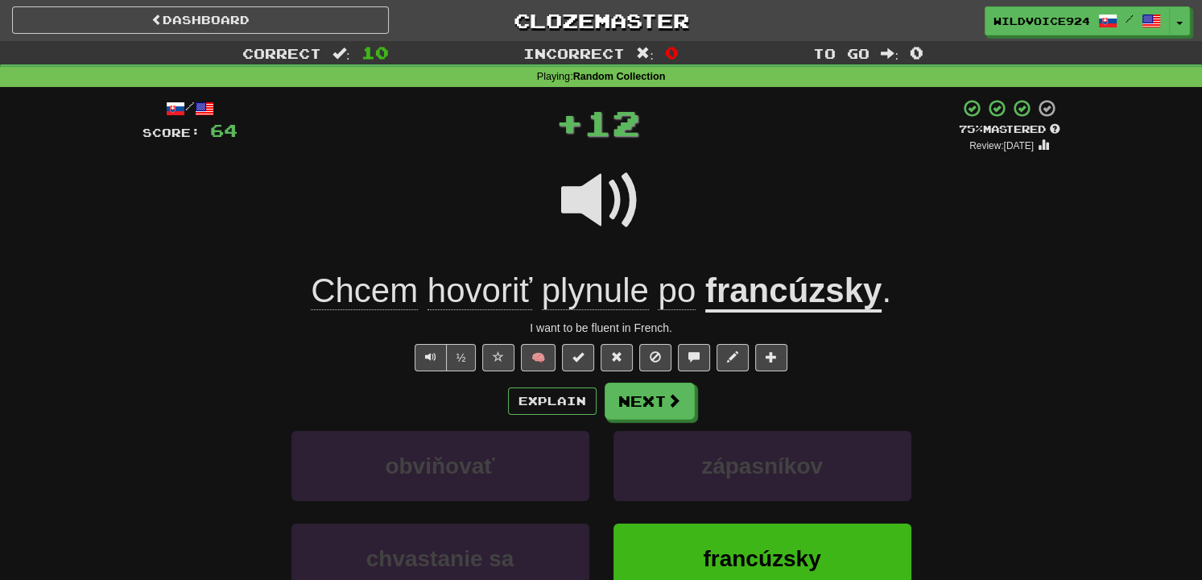
click at [646, 379] on div "/ Score: 64 + 12 75 % Mastered Review: [DATE] Chcem hovoriť plynule po francúzs…" at bounding box center [602, 399] width 918 height 603
click at [648, 392] on button "Next" at bounding box center [650, 400] width 90 height 37
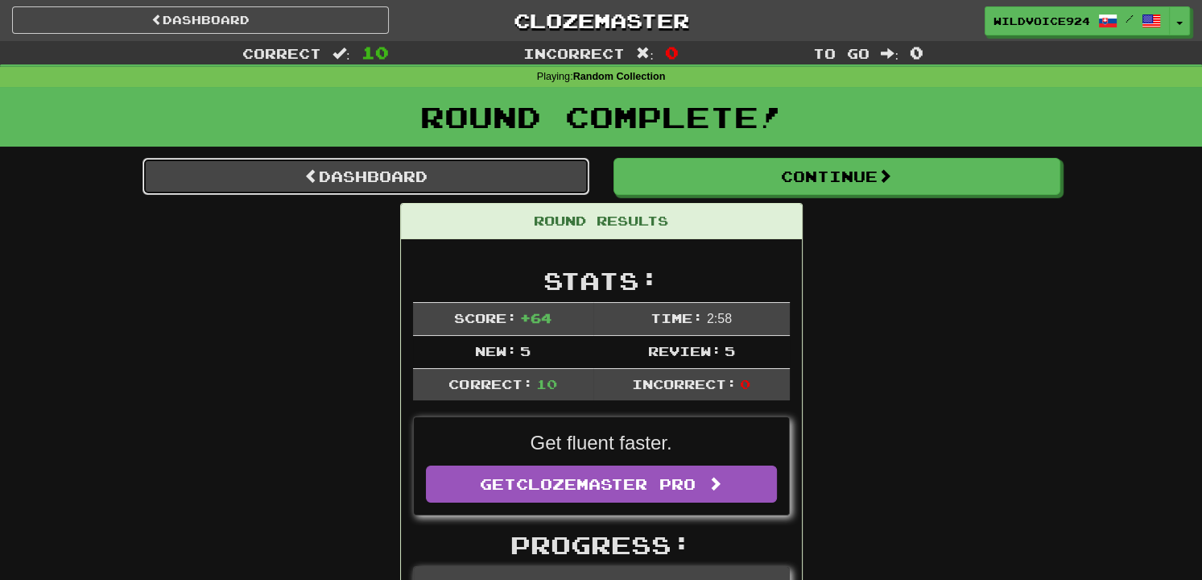
click at [514, 184] on link "Dashboard" at bounding box center [366, 176] width 447 height 37
click at [527, 175] on link "Dashboard" at bounding box center [366, 176] width 447 height 37
